Goal: Task Accomplishment & Management: Use online tool/utility

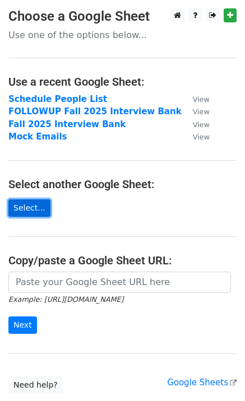
click at [27, 209] on link "Select..." at bounding box center [29, 207] width 42 height 17
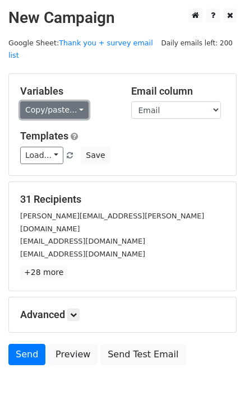
click at [68, 101] on link "Copy/paste..." at bounding box center [54, 109] width 68 height 17
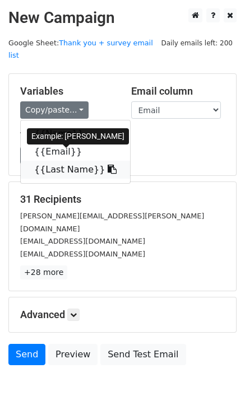
click at [63, 161] on link "{{Last Name}}" at bounding box center [75, 170] width 109 height 18
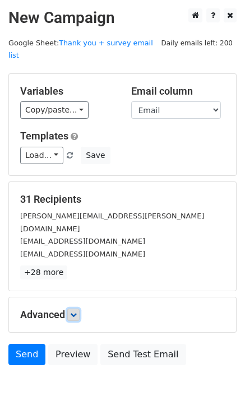
click at [76, 311] on icon at bounding box center [73, 314] width 7 height 7
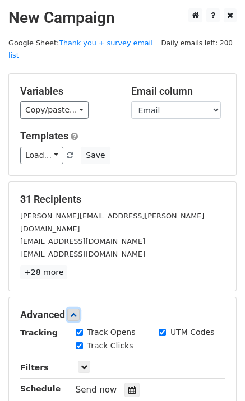
click at [76, 311] on icon at bounding box center [73, 314] width 7 height 7
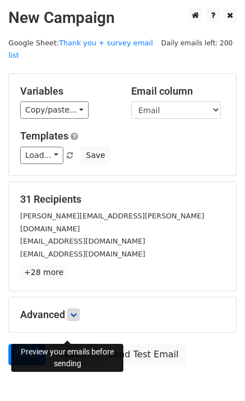
click at [72, 344] on link "Preview" at bounding box center [72, 354] width 49 height 21
click at [77, 311] on icon at bounding box center [73, 314] width 7 height 7
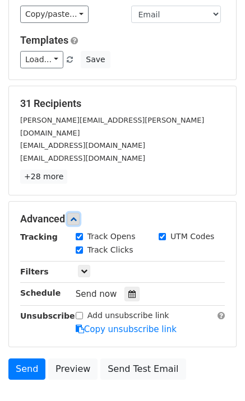
scroll to position [96, 0]
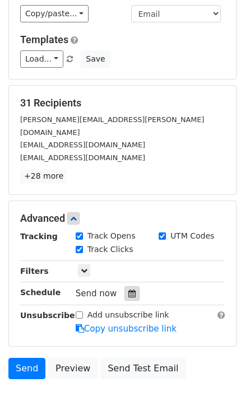
click at [128, 290] on icon at bounding box center [131, 294] width 7 height 8
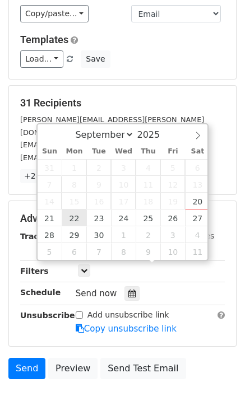
type input "[DATE] 12:00"
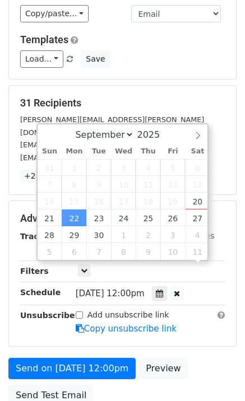
scroll to position [1, 0]
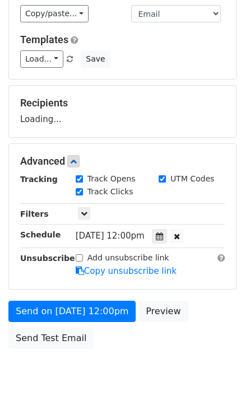
click at [171, 277] on form "Variables Copy/paste... {{Name}} {{Email}} {{Last Name}} Email column Name Emai…" at bounding box center [122, 165] width 228 height 377
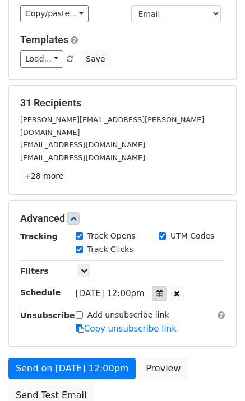
click at [163, 290] on icon at bounding box center [159, 294] width 7 height 8
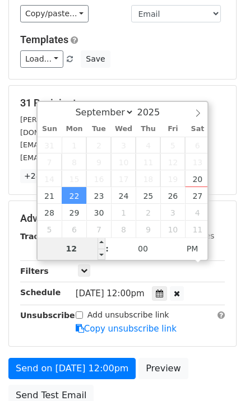
click at [81, 253] on input "12" at bounding box center [72, 248] width 68 height 22
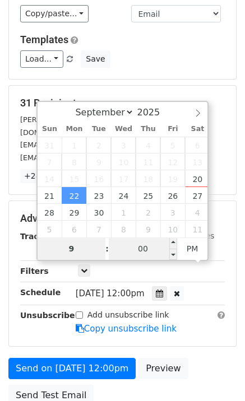
type input "9"
type input "[DATE] 21:00"
type input "09"
click at [143, 251] on input "00" at bounding box center [143, 248] width 68 height 22
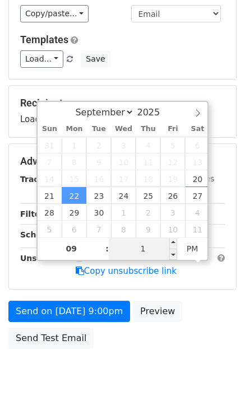
type input "15"
type input "[DATE] 09:15"
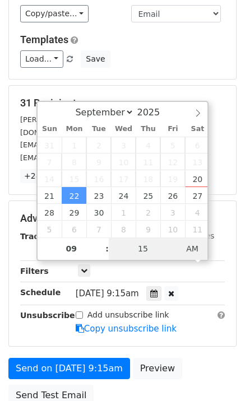
click at [203, 250] on span "AM" at bounding box center [192, 248] width 31 height 22
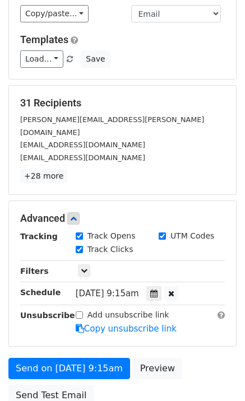
click at [201, 282] on form "Variables Copy/paste... {{Name}} {{Email}} {{Last Name}} Email column Name Emai…" at bounding box center [122, 194] width 228 height 435
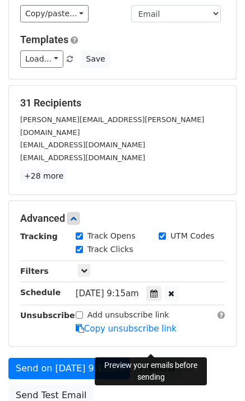
click at [143, 358] on link "Preview" at bounding box center [157, 368] width 49 height 21
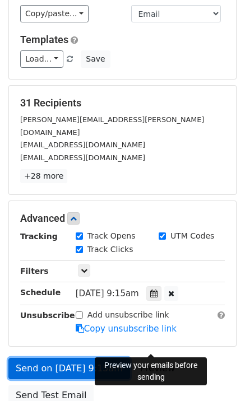
click at [96, 358] on link "Send on [DATE] 9:15am" at bounding box center [69, 368] width 122 height 21
